Goal: Information Seeking & Learning: Learn about a topic

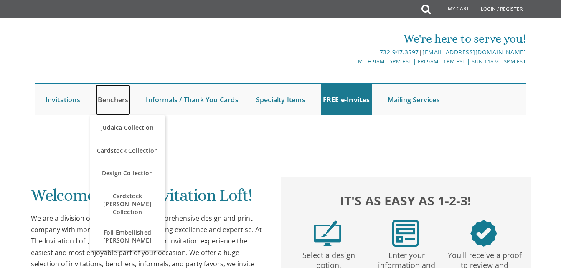
click at [109, 96] on link "Benchers" at bounding box center [113, 99] width 35 height 31
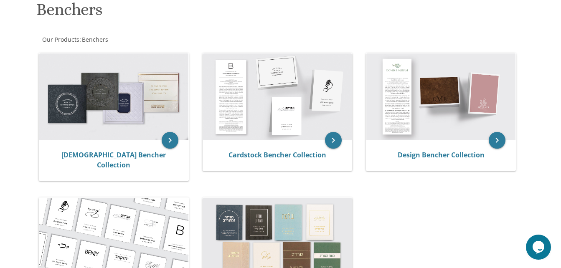
scroll to position [131, 0]
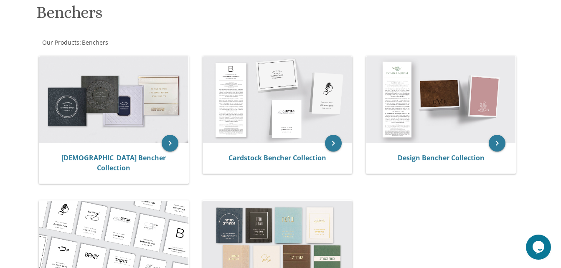
click at [143, 138] on img at bounding box center [113, 99] width 149 height 87
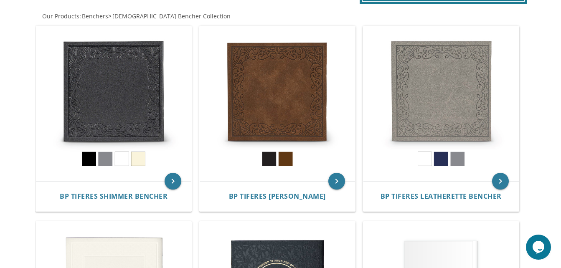
scroll to position [166, 0]
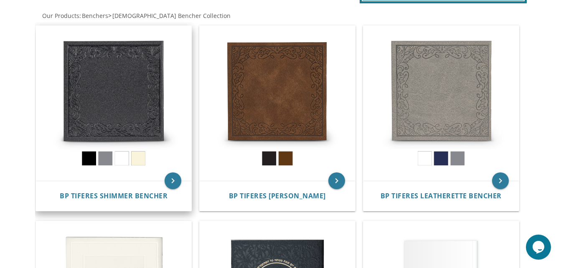
click at [139, 117] on img at bounding box center [113, 103] width 155 height 155
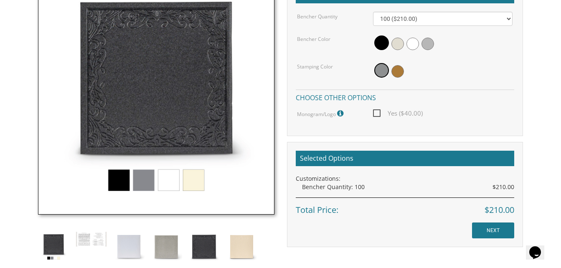
scroll to position [271, 0]
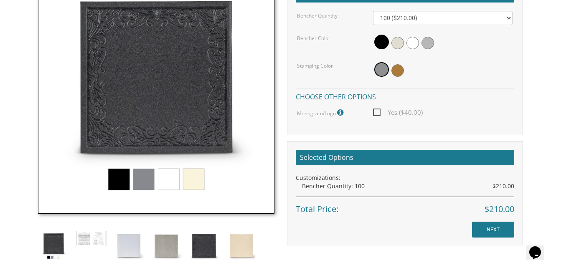
click at [173, 183] on img at bounding box center [156, 96] width 236 height 236
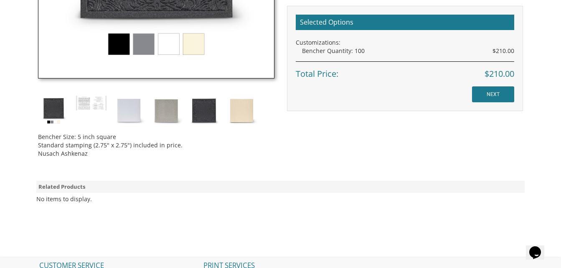
scroll to position [407, 0]
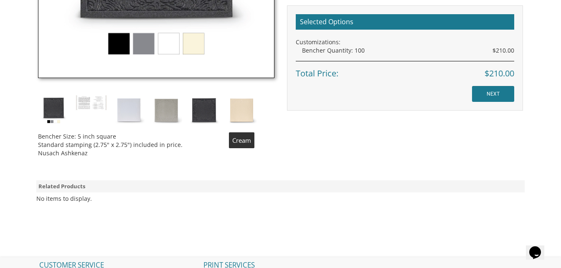
click at [236, 119] on img at bounding box center [241, 110] width 31 height 31
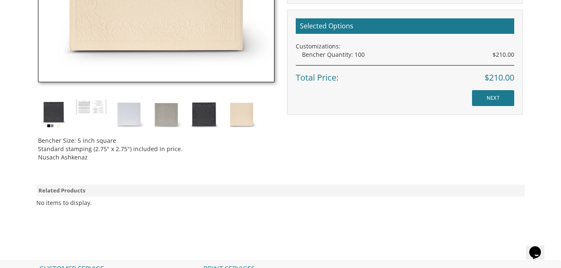
scroll to position [405, 0]
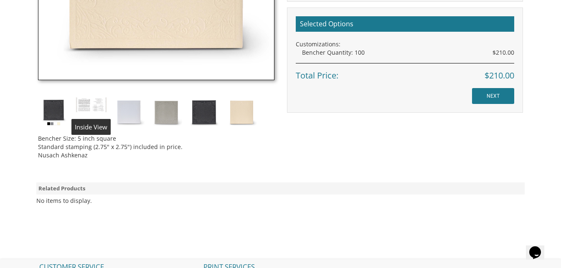
click at [96, 97] on img at bounding box center [91, 105] width 31 height 16
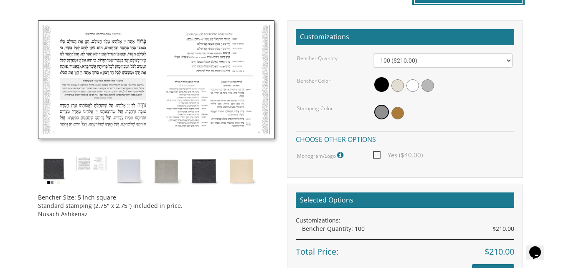
scroll to position [228, 0]
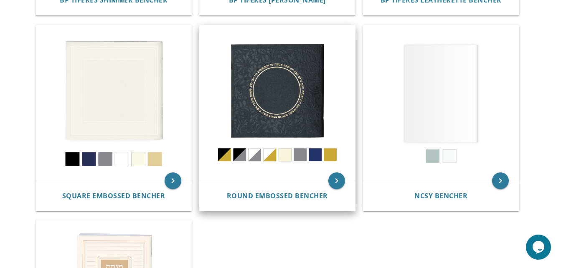
scroll to position [362, 0]
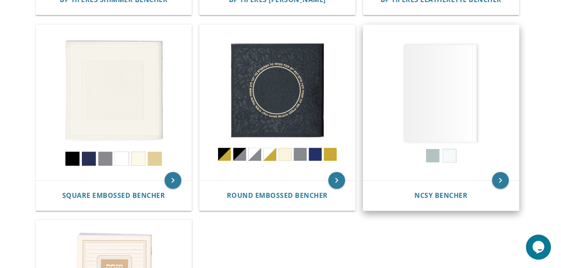
click at [438, 99] on img at bounding box center [440, 102] width 155 height 155
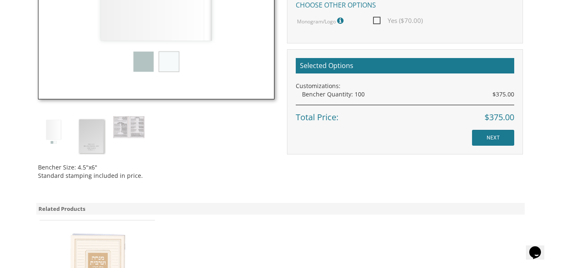
scroll to position [413, 0]
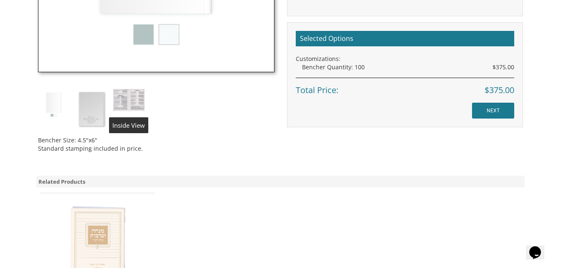
click at [141, 96] on img at bounding box center [128, 100] width 31 height 22
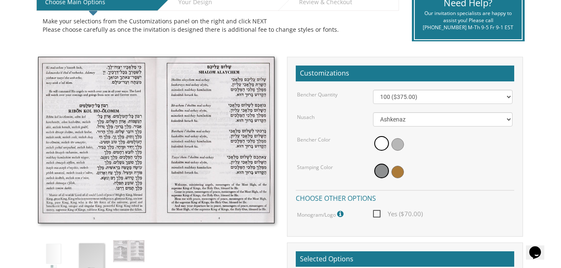
scroll to position [188, 0]
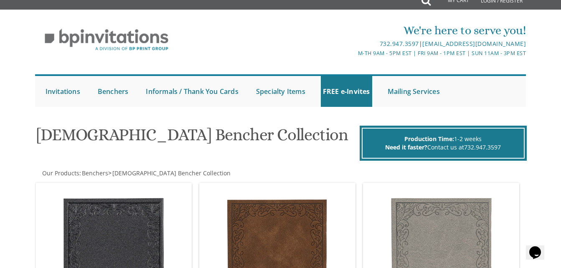
scroll to position [0, 0]
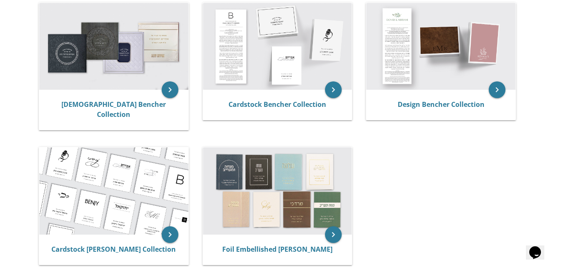
scroll to position [184, 0]
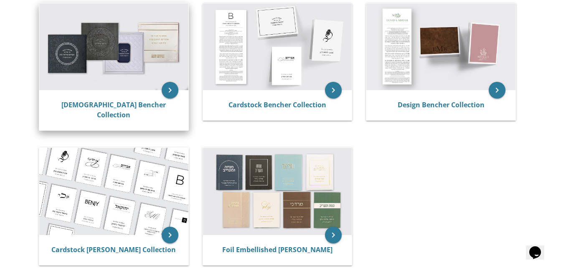
click at [137, 53] on img at bounding box center [113, 46] width 149 height 87
